Goal: Information Seeking & Learning: Learn about a topic

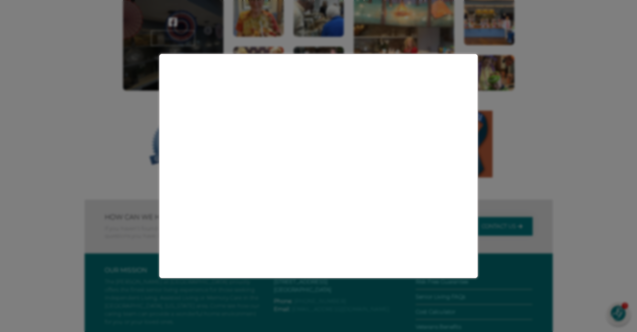
scroll to position [1086, 0]
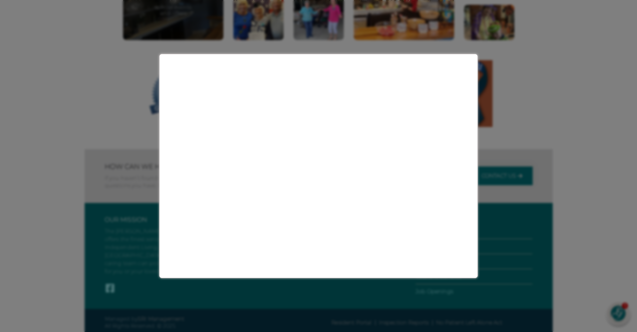
scroll to position [1086, 0]
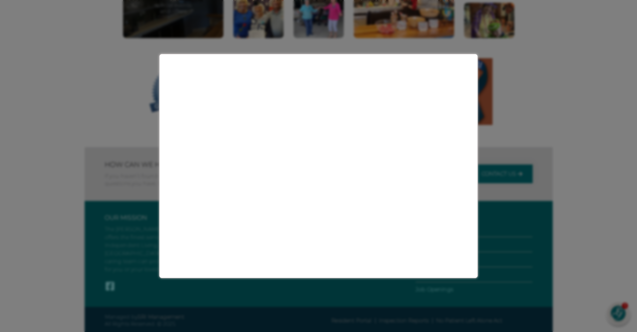
scroll to position [1086, 0]
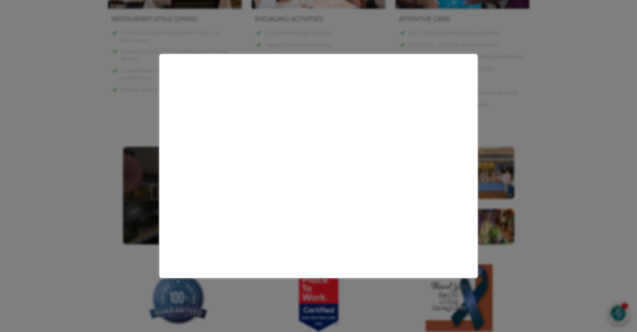
scroll to position [746, 0]
